Goal: Task Accomplishment & Management: Manage account settings

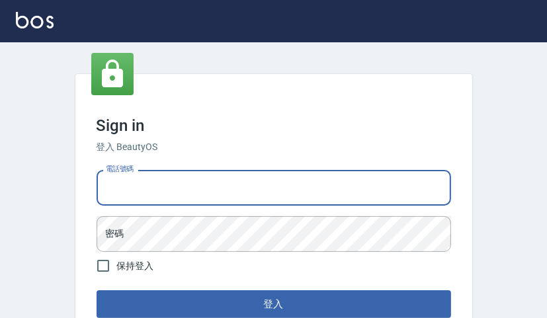
click at [208, 179] on input "電話號碼" at bounding box center [274, 188] width 355 height 36
type input "0903020488"
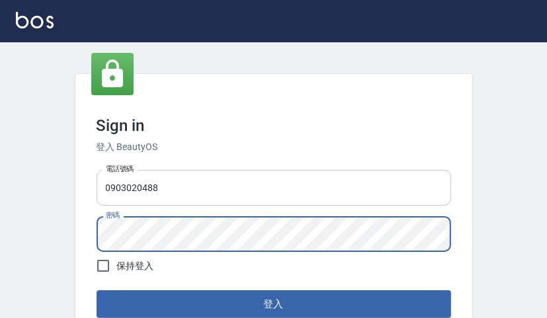
click at [97, 290] on button "登入" at bounding box center [274, 304] width 355 height 28
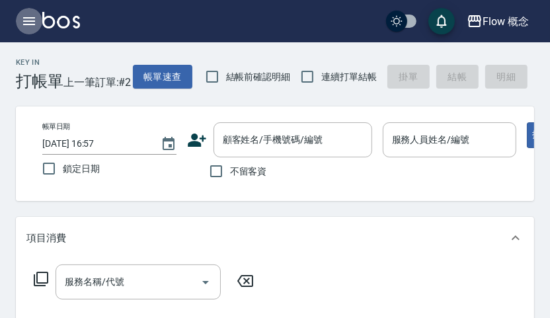
click at [26, 24] on icon "button" at bounding box center [29, 21] width 12 height 8
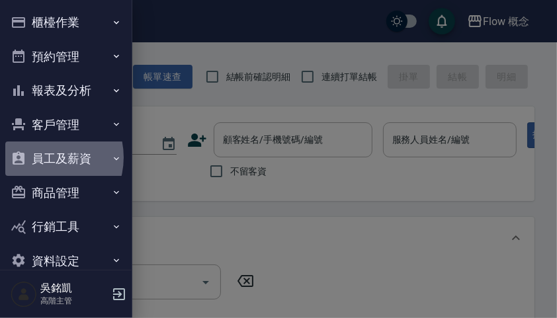
click at [44, 157] on button "員工及薪資" at bounding box center [66, 159] width 122 height 34
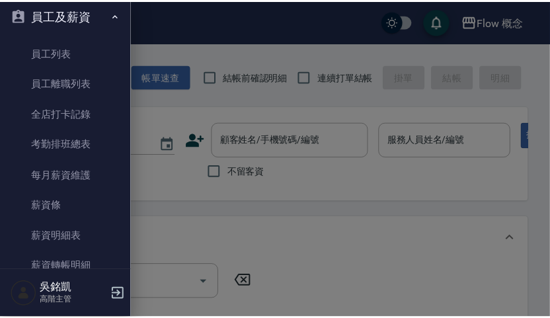
scroll to position [233, 0]
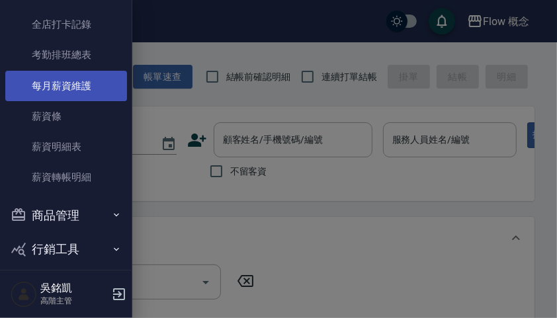
click at [75, 97] on link "每月薪資維護" at bounding box center [66, 86] width 122 height 30
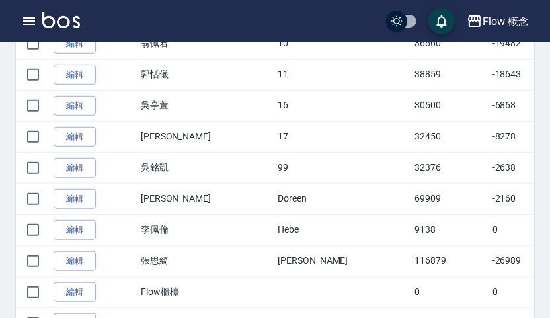
scroll to position [518, 0]
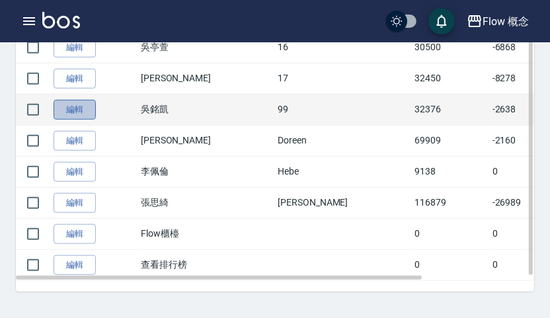
click at [79, 105] on link "編輯" at bounding box center [75, 110] width 42 height 21
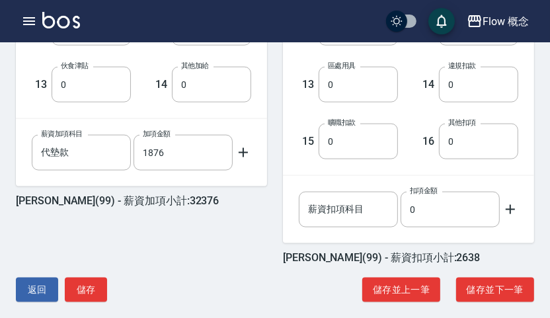
scroll to position [816, 0]
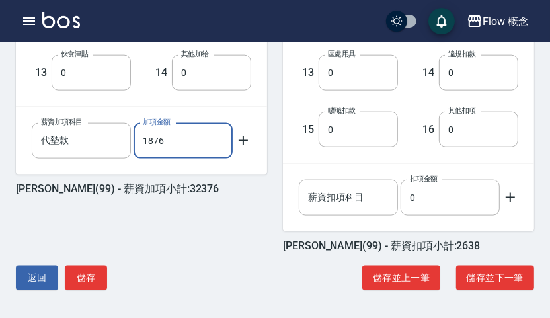
click at [148, 139] on input "1876" at bounding box center [183, 141] width 99 height 36
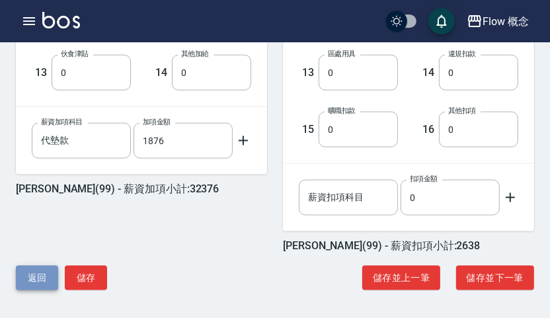
click at [28, 280] on button "返回" at bounding box center [37, 278] width 42 height 24
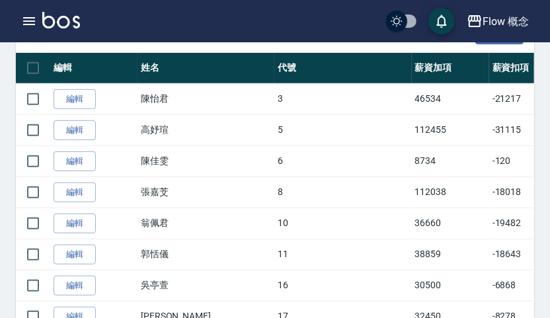
scroll to position [292, 0]
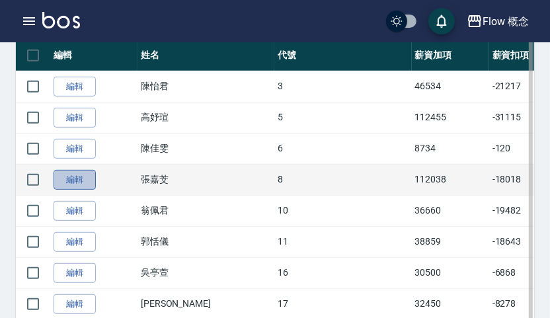
click at [85, 176] on link "編輯" at bounding box center [75, 180] width 42 height 21
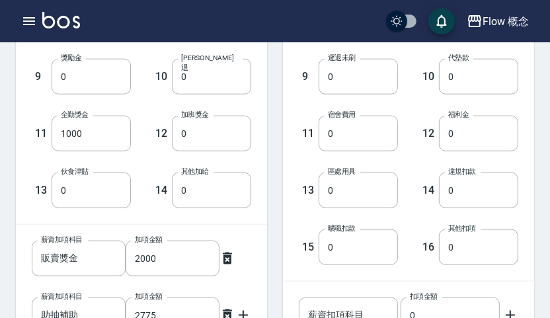
scroll to position [816, 0]
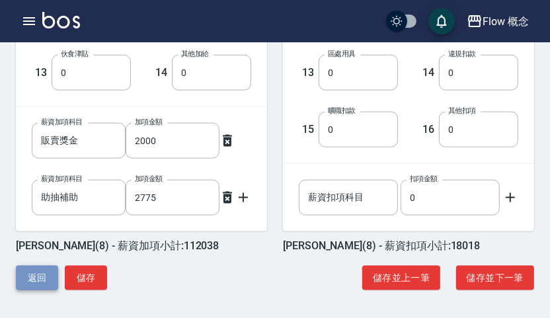
click at [41, 272] on button "返回" at bounding box center [37, 278] width 42 height 24
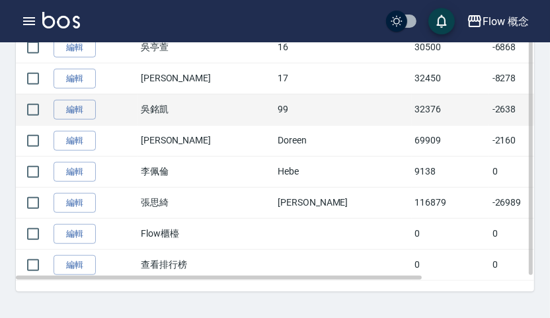
scroll to position [517, 0]
click at [64, 107] on link "編輯" at bounding box center [75, 111] width 42 height 21
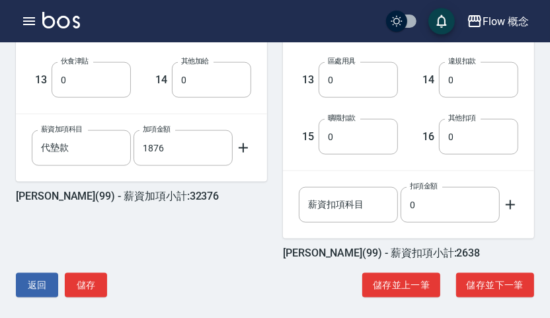
scroll to position [816, 0]
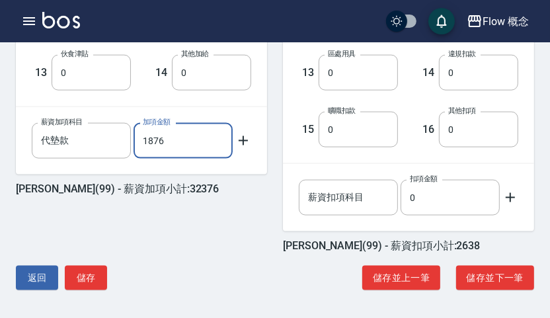
click at [149, 136] on input "1876" at bounding box center [183, 141] width 99 height 36
type input "4876"
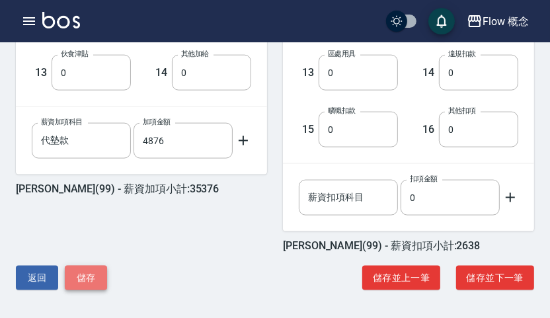
click at [87, 269] on button "儲存" at bounding box center [86, 278] width 42 height 24
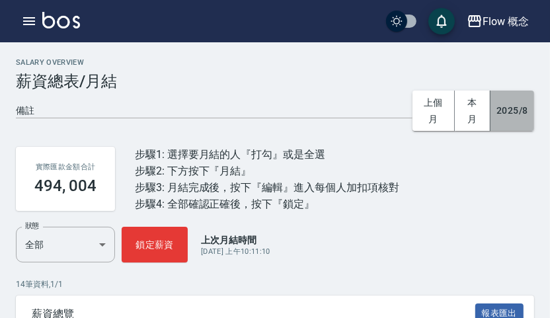
click at [499, 109] on button "2025/8" at bounding box center [513, 111] width 44 height 40
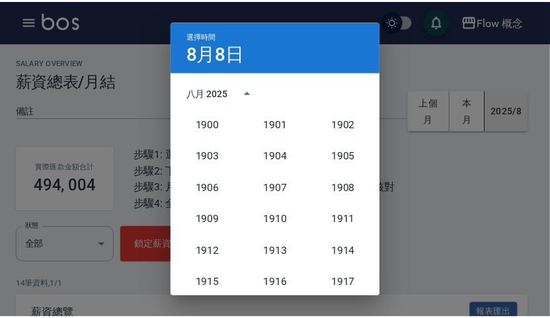
scroll to position [1225, 0]
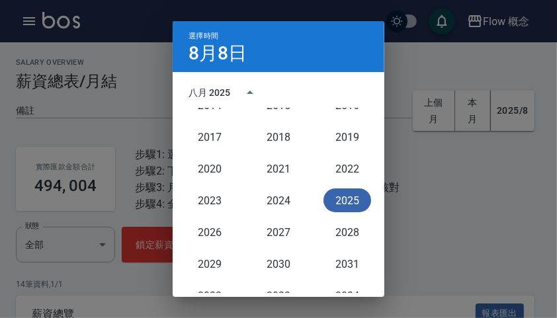
click at [331, 197] on button "2025" at bounding box center [347, 201] width 48 height 24
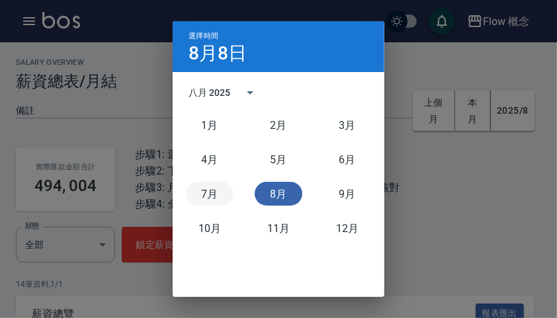
click at [207, 187] on button "7月" at bounding box center [210, 194] width 48 height 24
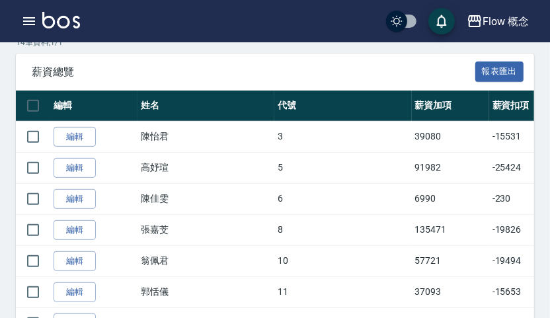
scroll to position [518, 0]
